Goal: Find specific page/section: Find specific page/section

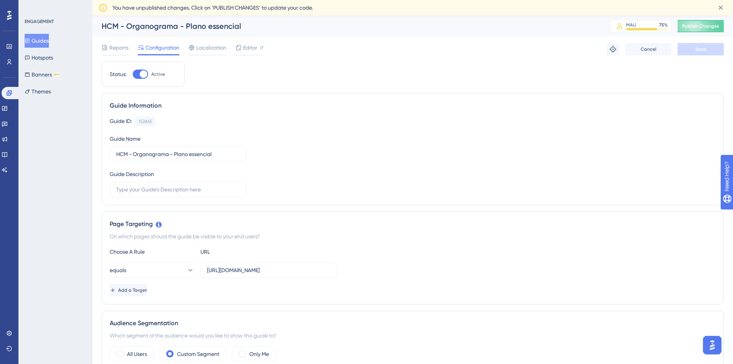
click at [155, 48] on span "Configuration" at bounding box center [162, 47] width 34 height 9
click at [47, 42] on button "Guides" at bounding box center [37, 41] width 24 height 14
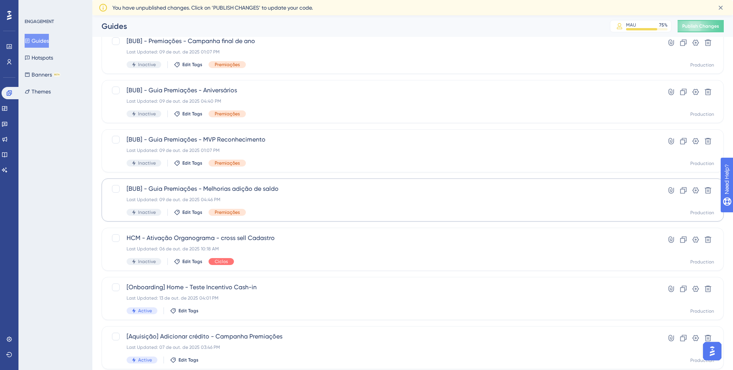
scroll to position [227, 0]
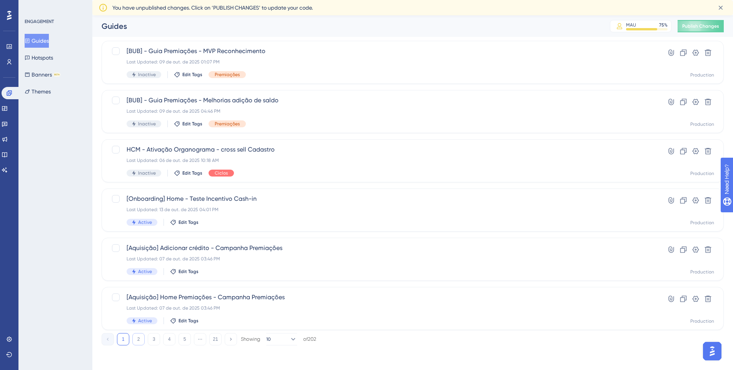
click at [140, 341] on button "2" at bounding box center [138, 339] width 12 height 12
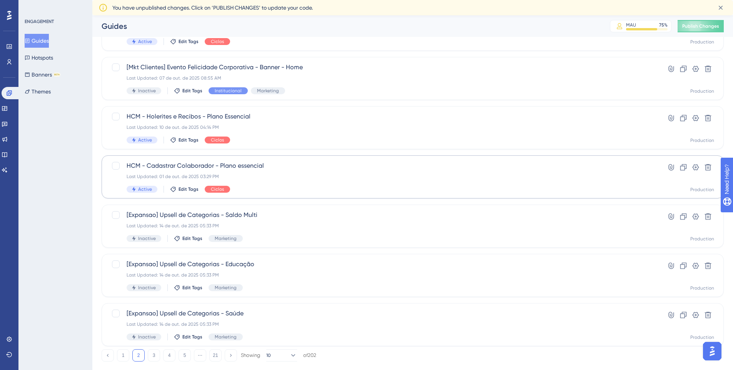
scroll to position [165, 0]
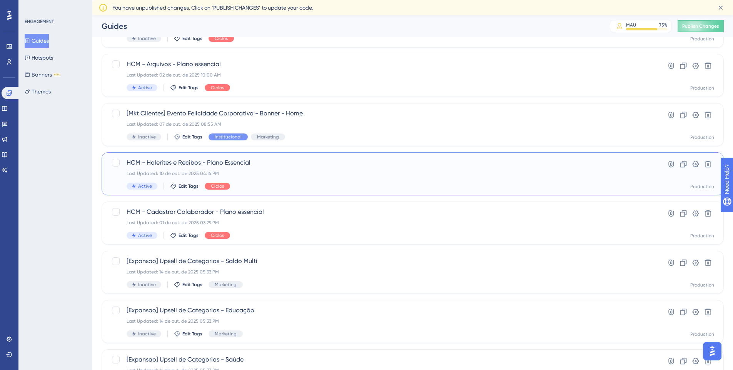
click at [299, 167] on span "HCM - Holerites e Recibos - Plano Essencial" at bounding box center [382, 162] width 510 height 9
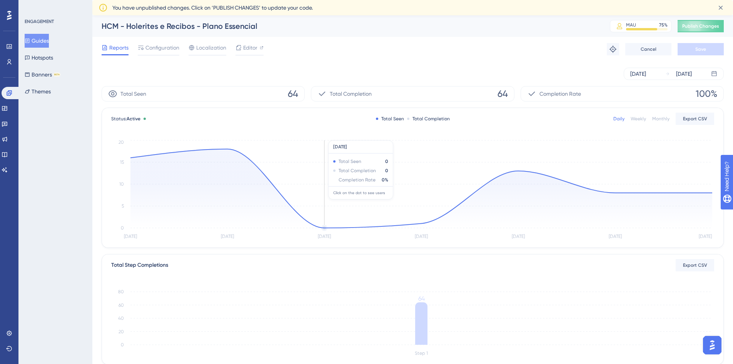
scroll to position [138, 0]
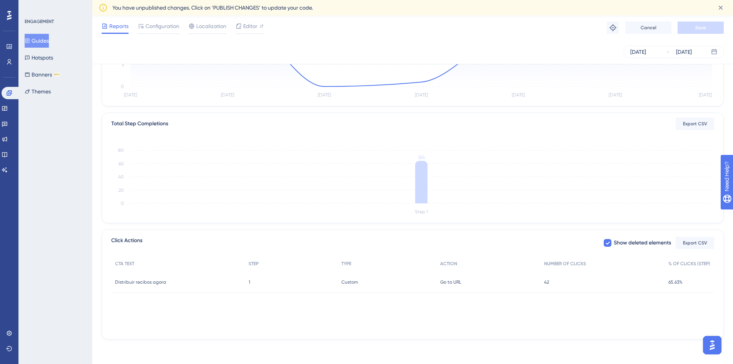
click at [150, 284] on span "Distribuir recibos agora" at bounding box center [140, 282] width 51 height 6
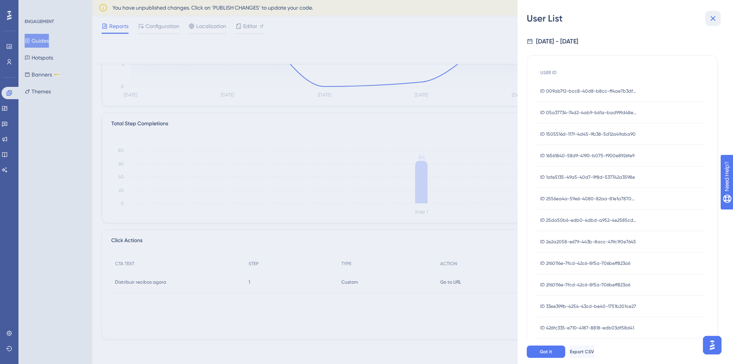
click at [709, 17] on icon at bounding box center [712, 18] width 9 height 9
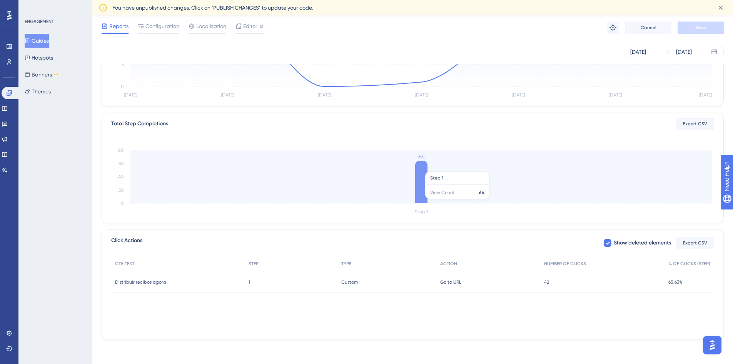
scroll to position [0, 0]
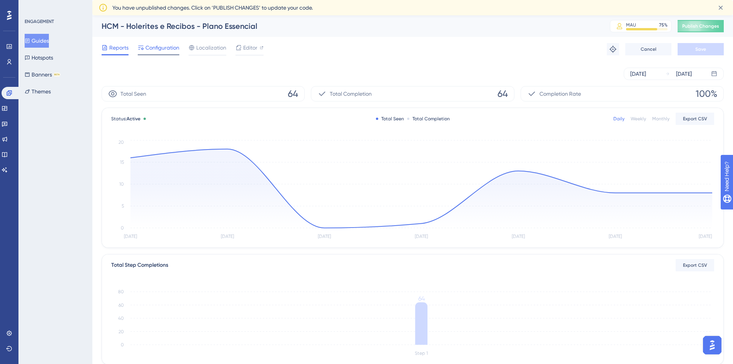
click at [149, 52] on span "Configuration" at bounding box center [162, 47] width 34 height 9
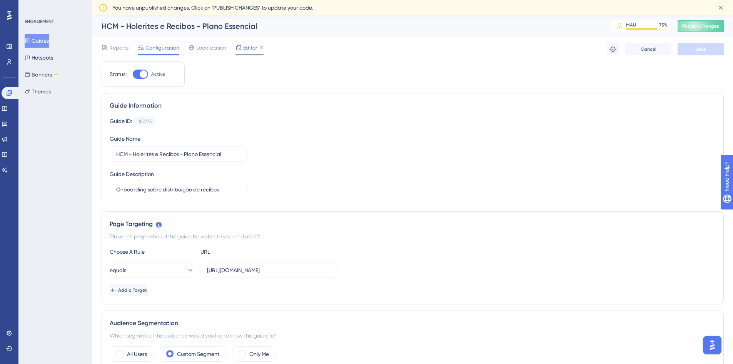
click at [255, 47] on span "Editor" at bounding box center [250, 47] width 14 height 9
click at [10, 93] on icon at bounding box center [9, 93] width 6 height 6
